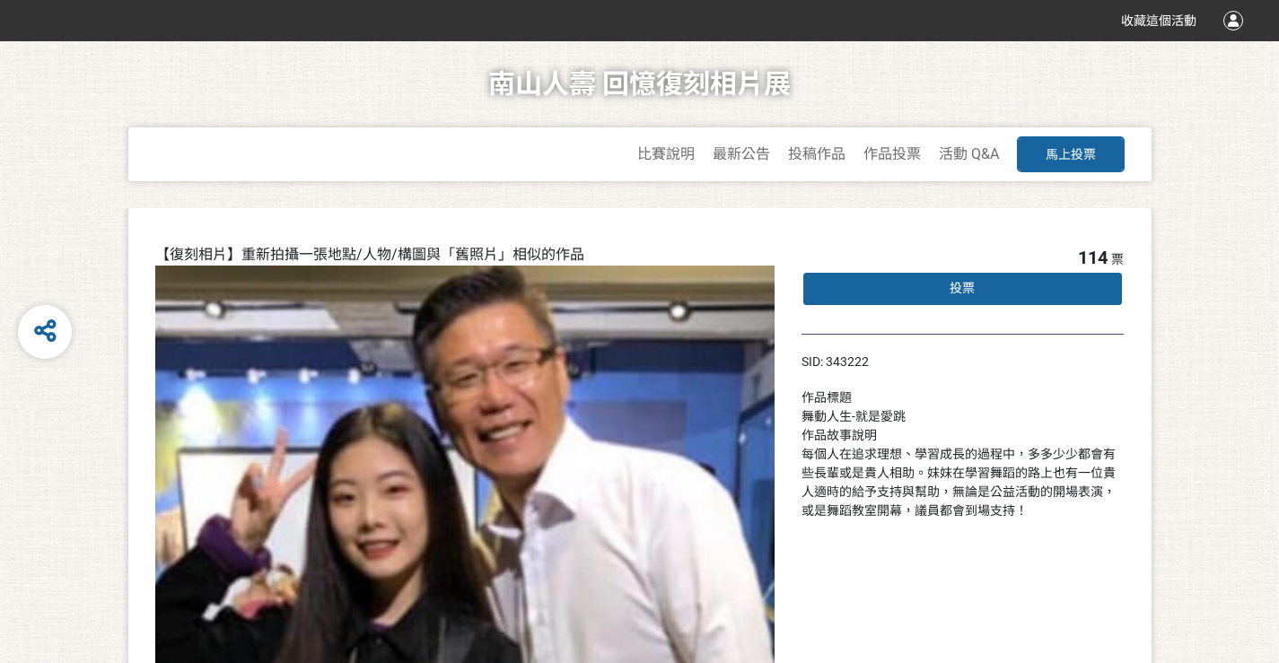
click at [1004, 286] on div "投票" at bounding box center [962, 289] width 323 height 36
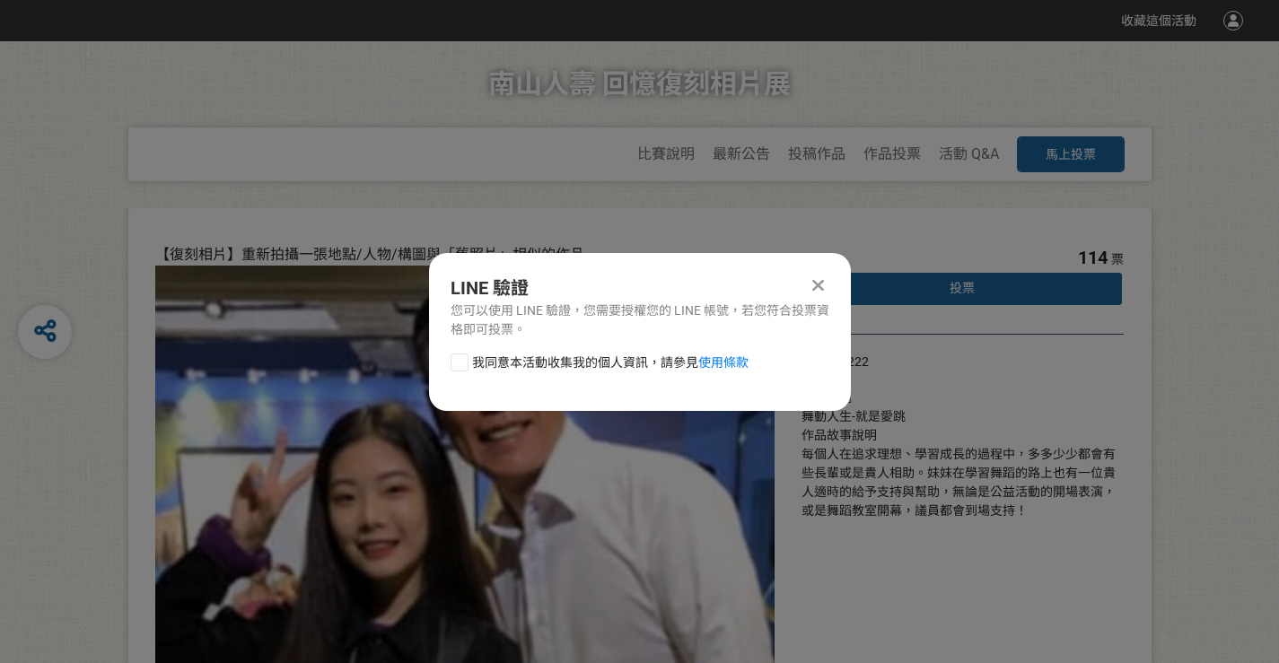
click at [459, 366] on div at bounding box center [459, 363] width 18 height 18
checkbox input "true"
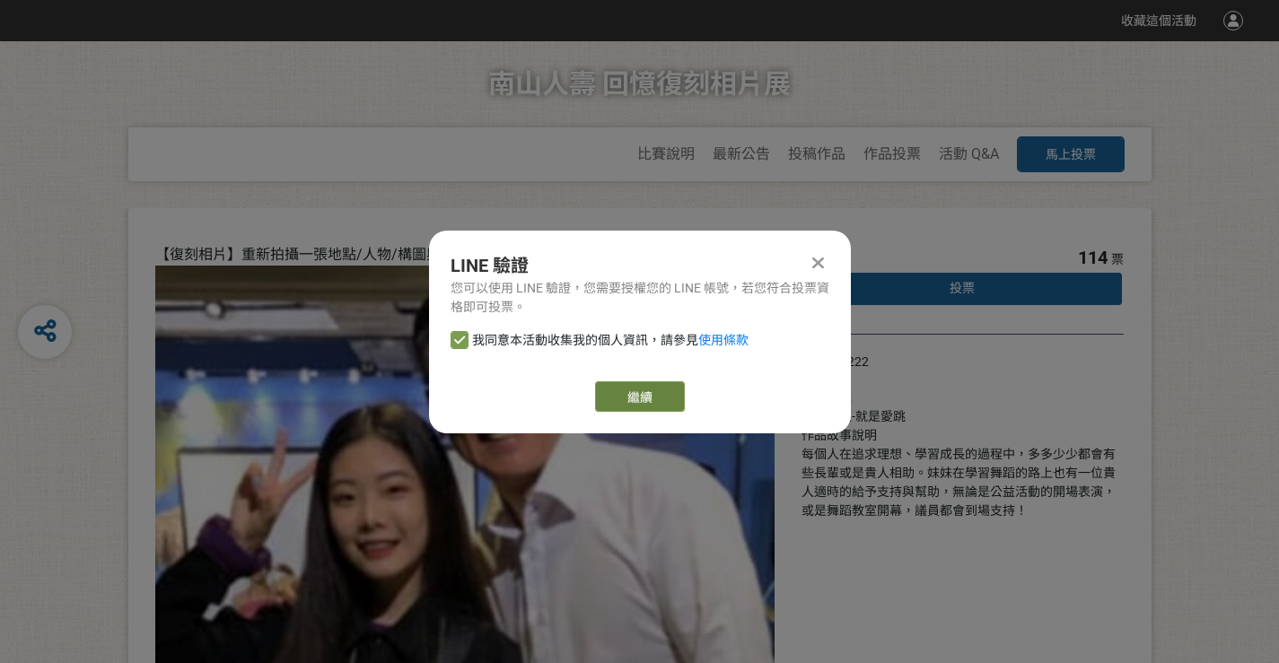
click at [646, 395] on button "繼續" at bounding box center [640, 396] width 90 height 31
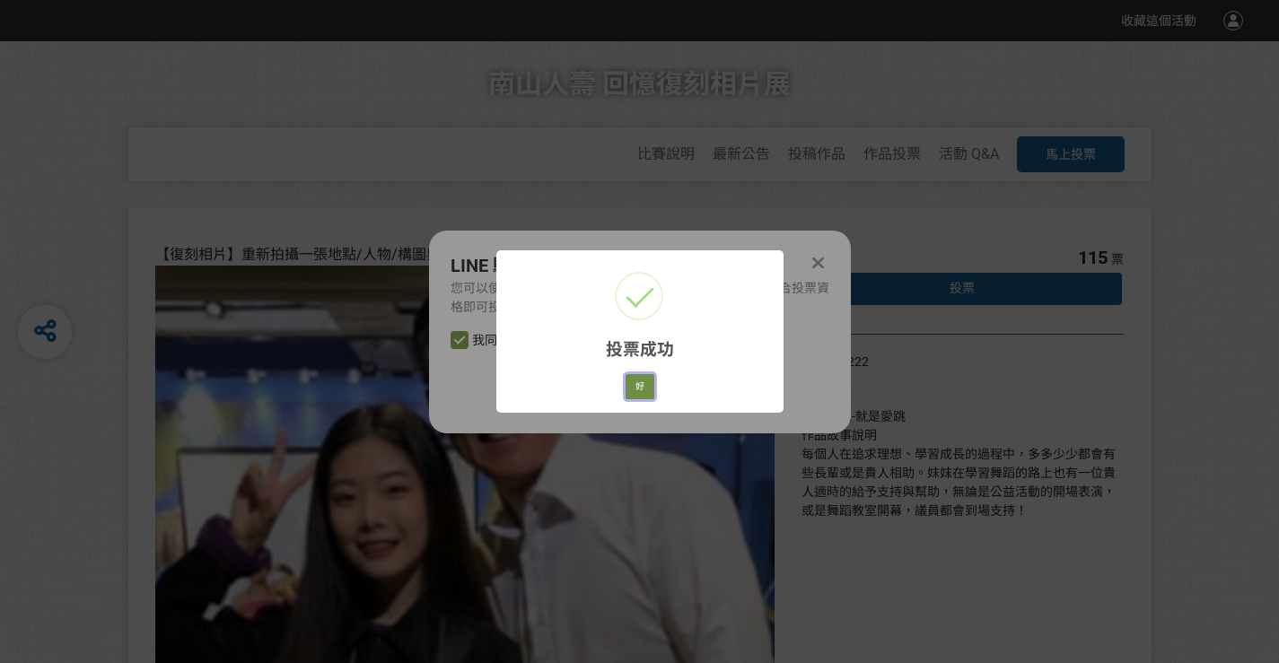
click at [635, 383] on button "好" at bounding box center [639, 386] width 29 height 25
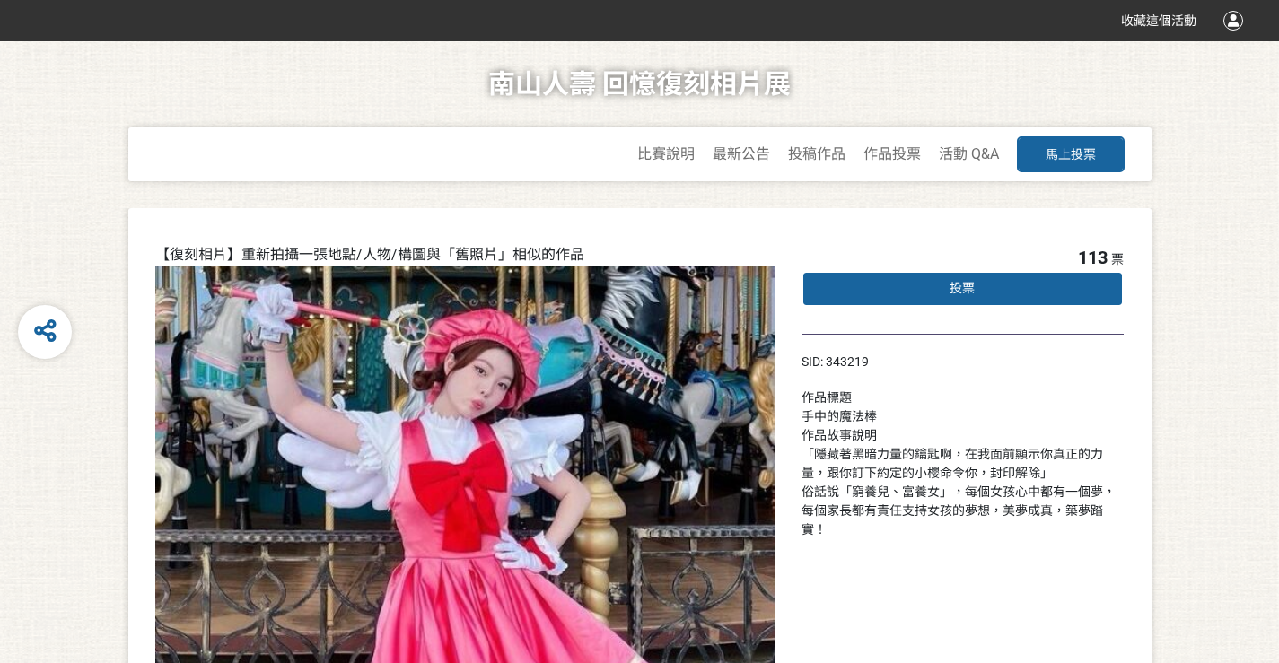
click at [1048, 279] on div "投票" at bounding box center [962, 289] width 323 height 36
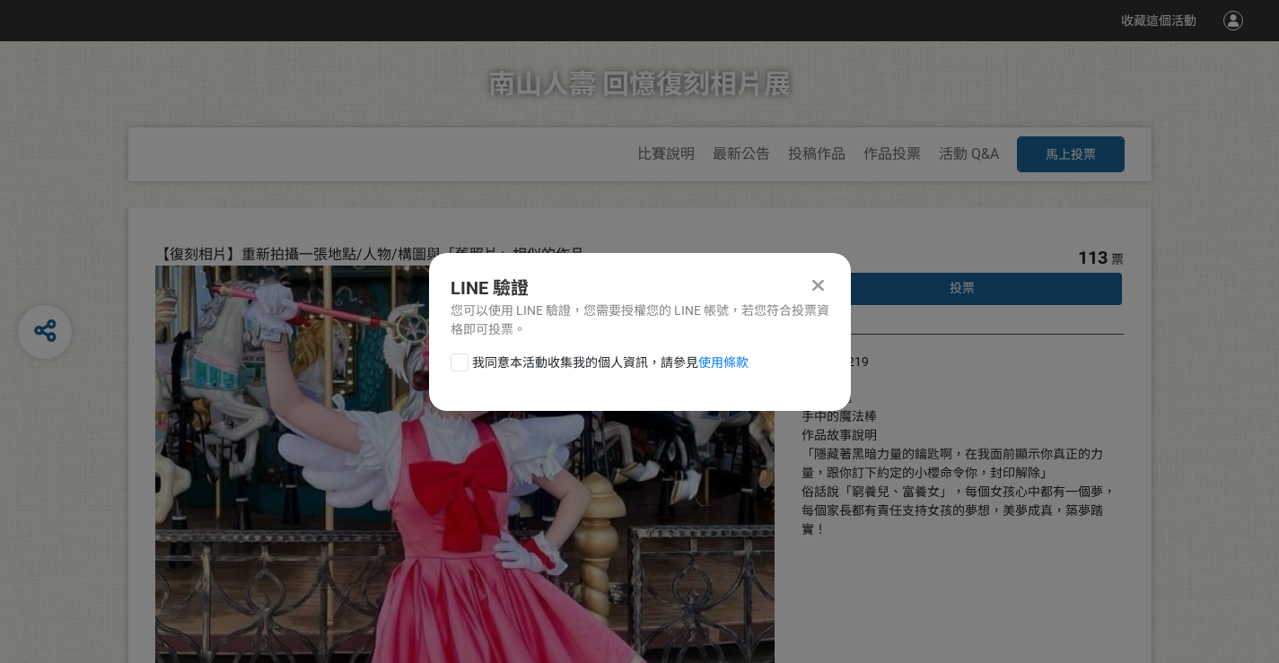
click at [465, 357] on div at bounding box center [459, 363] width 18 height 18
checkbox input "true"
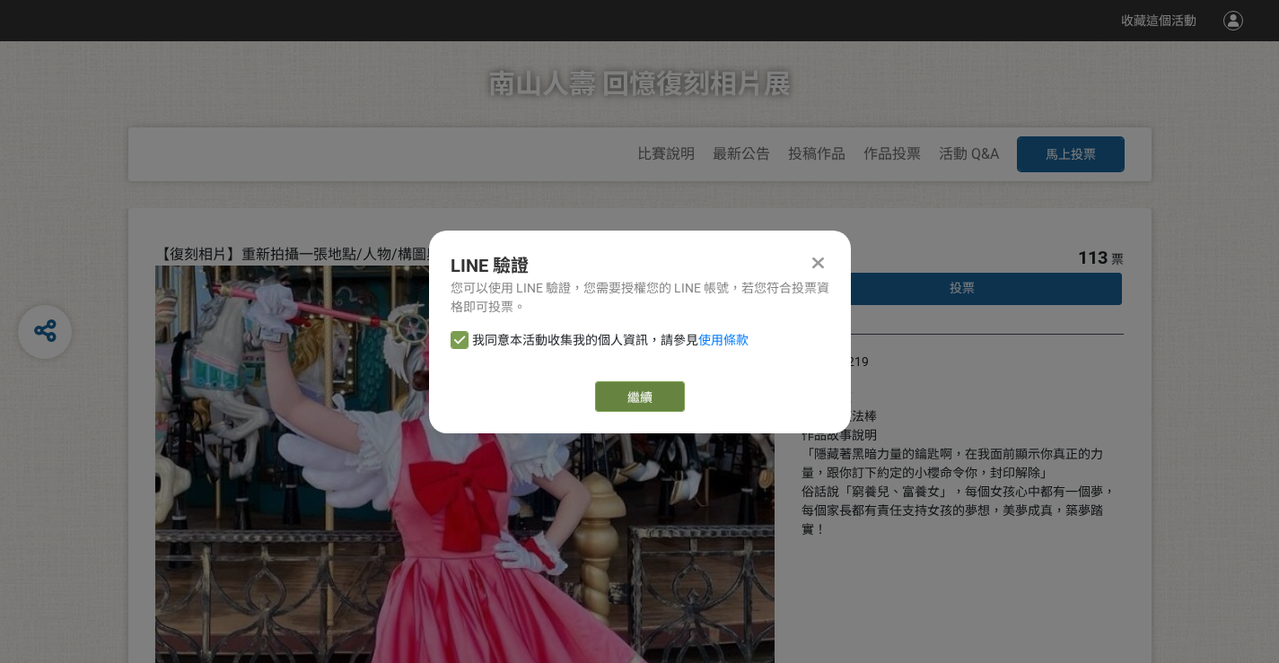
click at [652, 391] on button "繼續" at bounding box center [640, 396] width 90 height 31
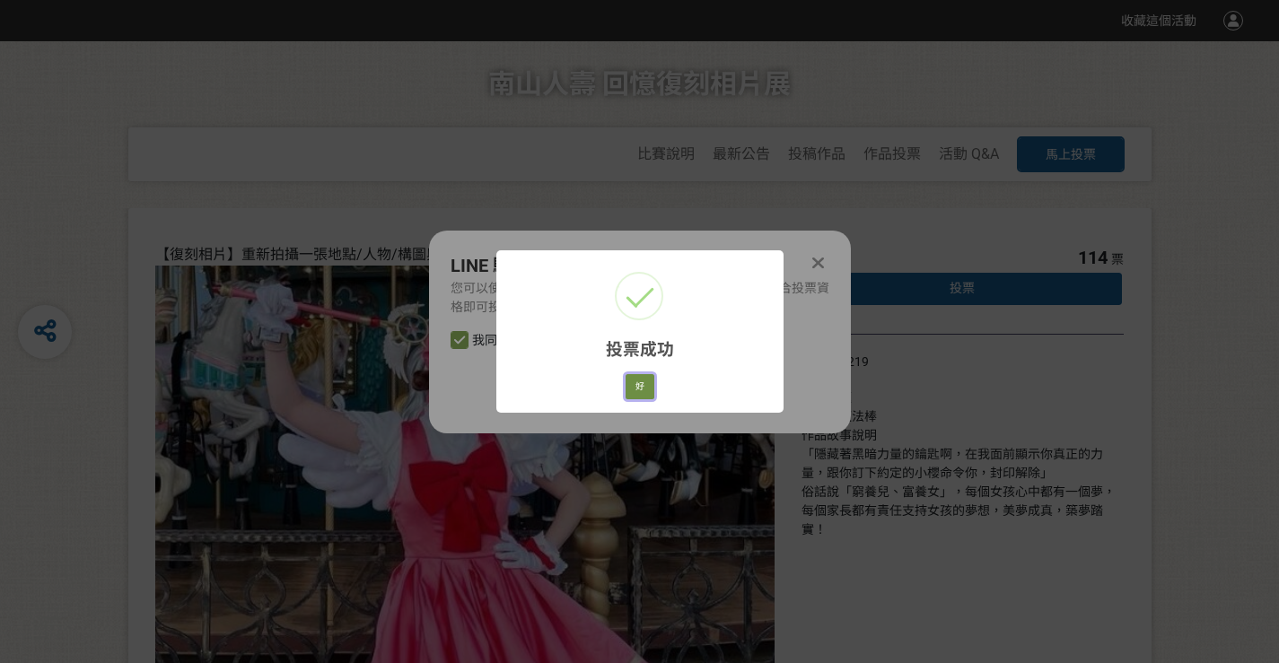
click at [644, 381] on button "好" at bounding box center [639, 386] width 29 height 25
